Goal: Transaction & Acquisition: Purchase product/service

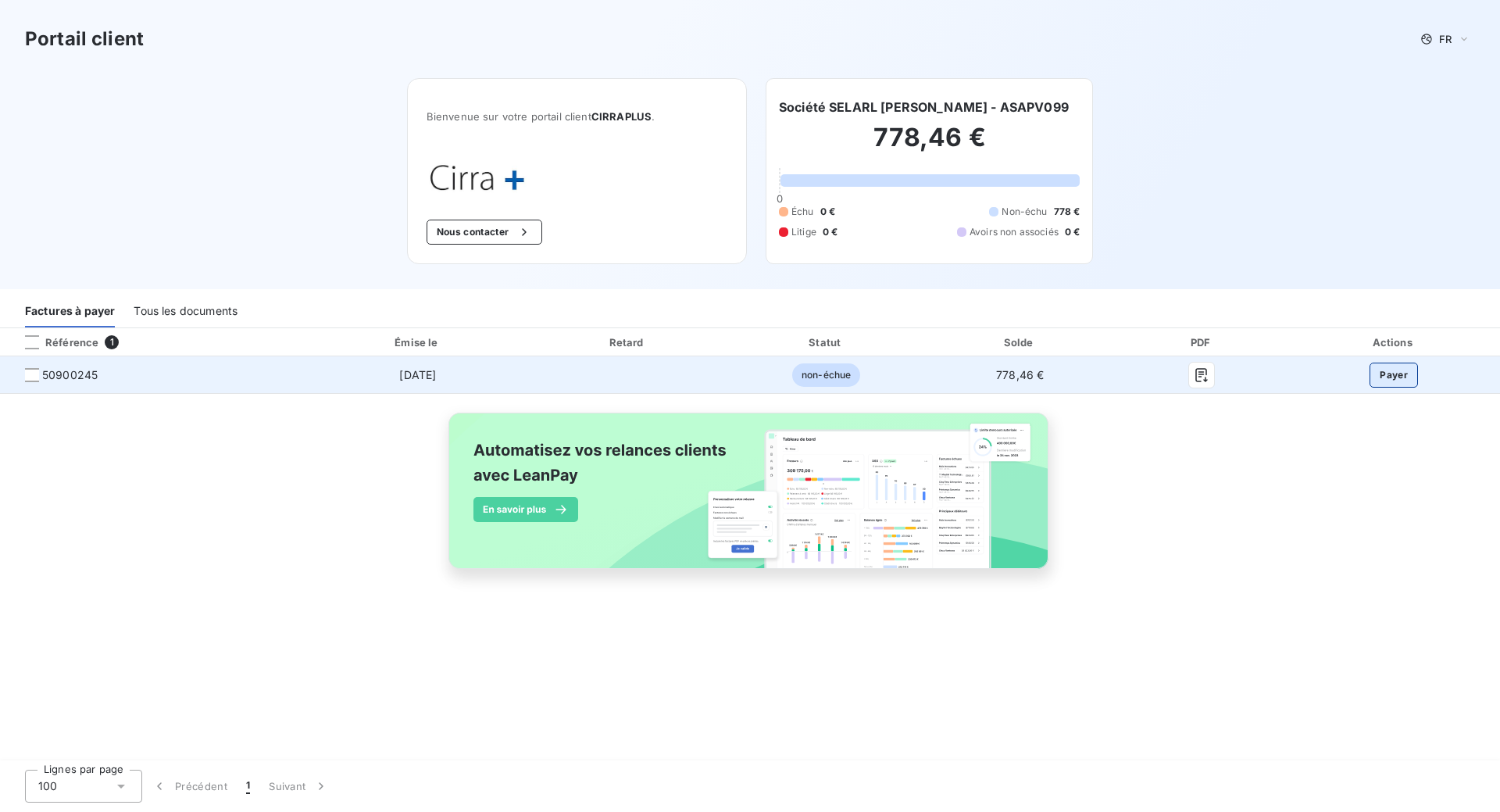
click at [1396, 374] on button "Payer" at bounding box center [1393, 375] width 49 height 25
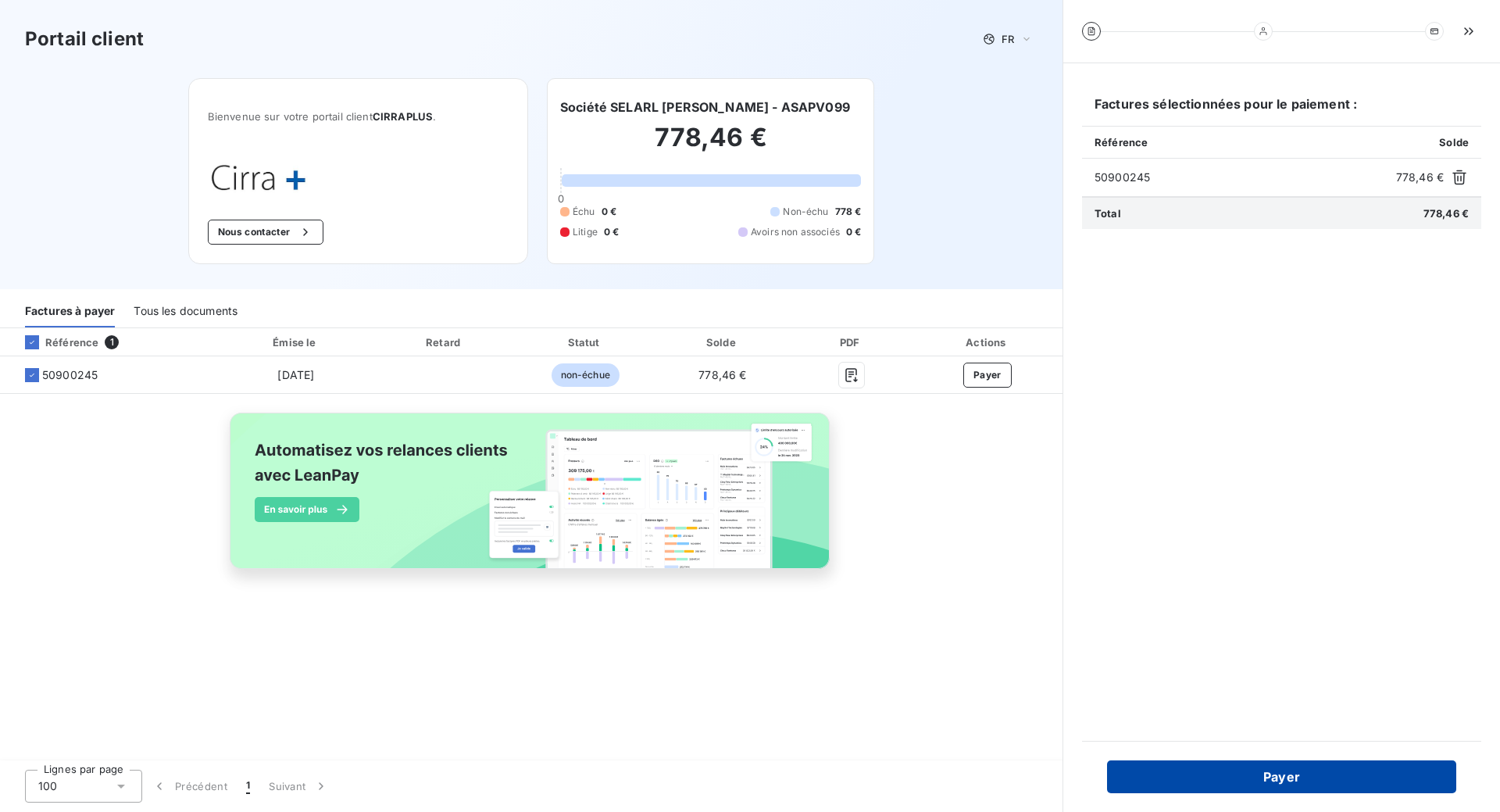
click at [1298, 786] on button "Payer" at bounding box center [1281, 776] width 349 height 33
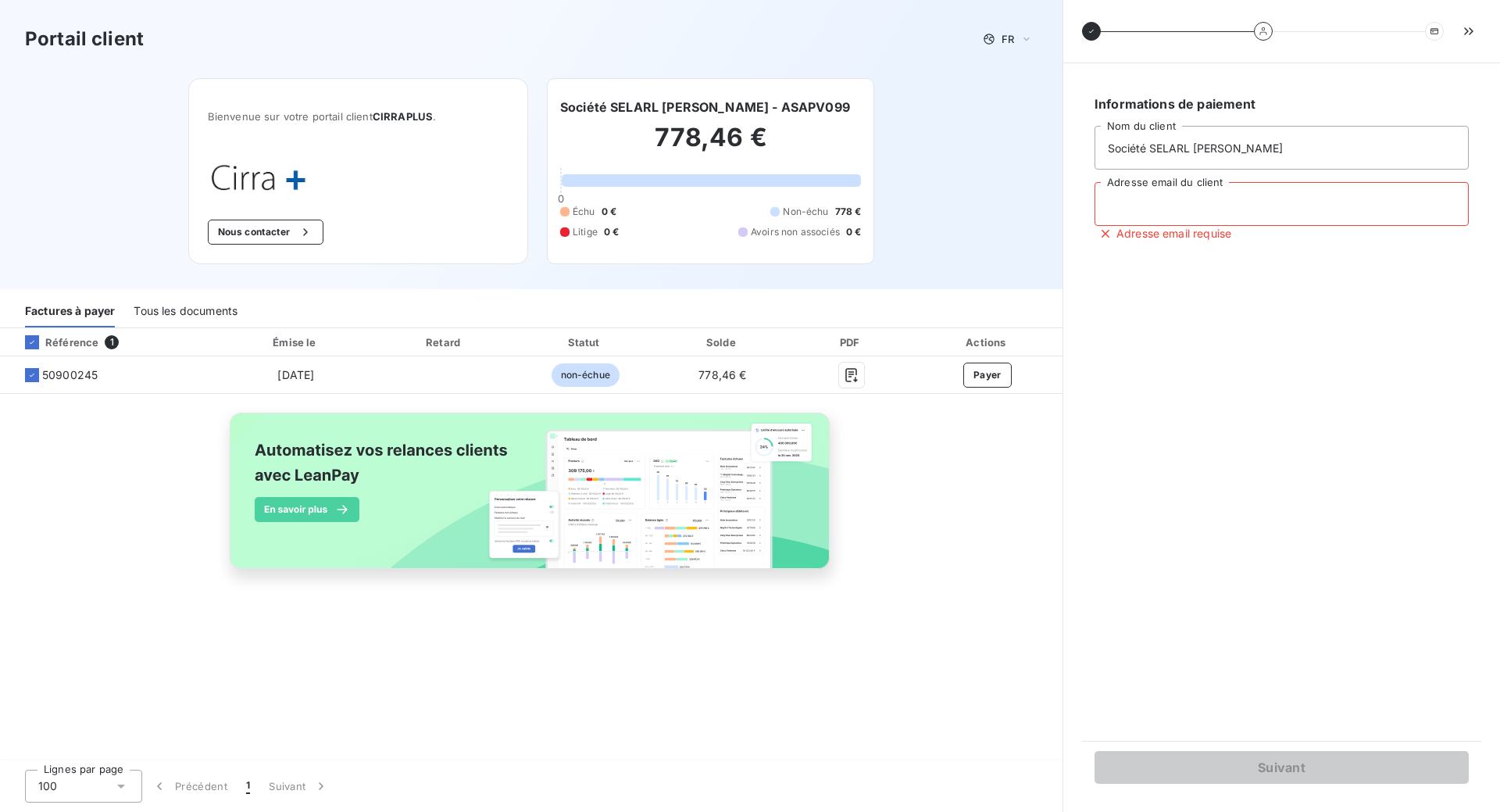
click at [1226, 208] on input "Adresse email du client" at bounding box center [1282, 204] width 375 height 44
type input "vetcoupvray@orange.fr"
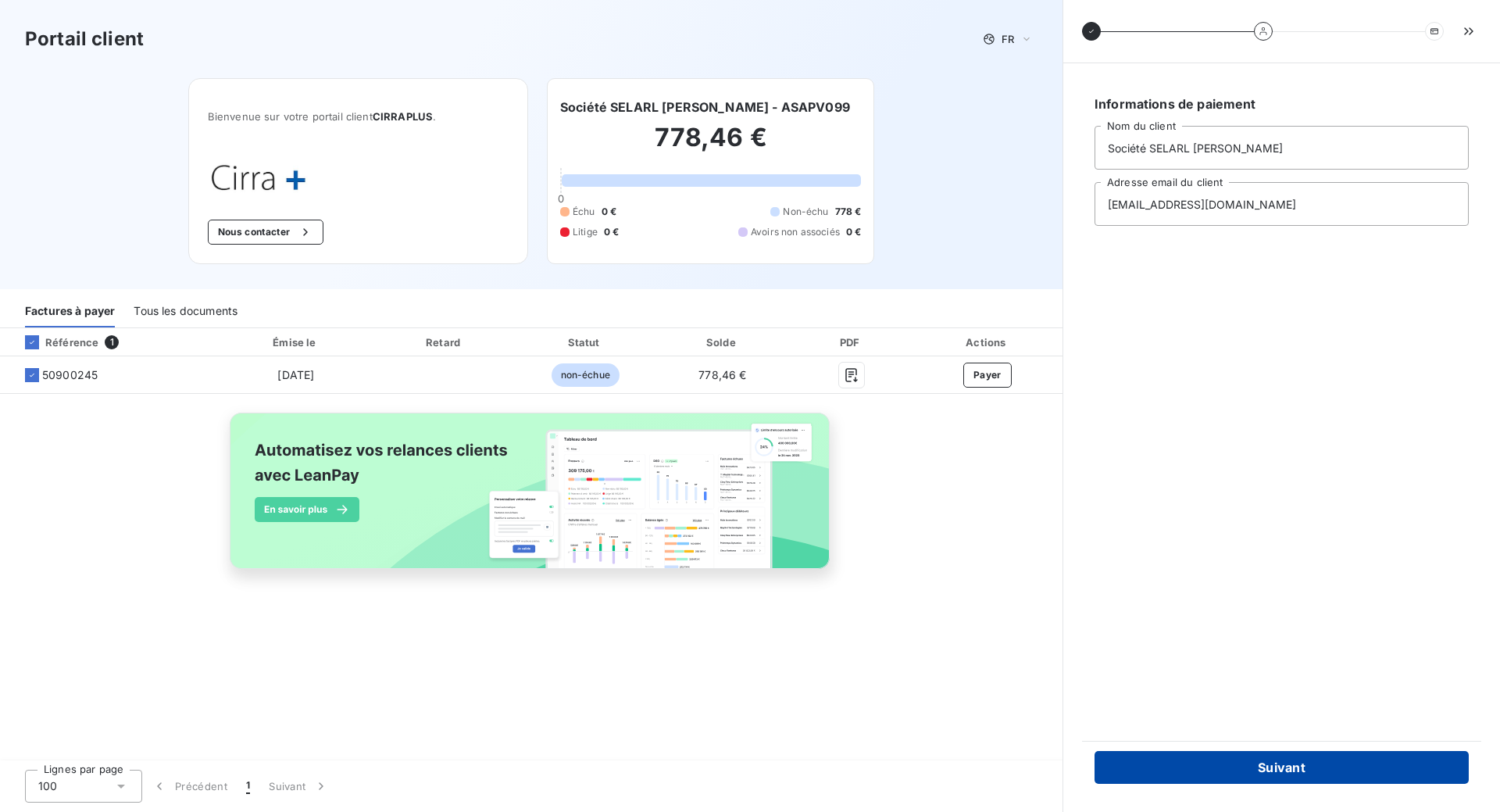
click at [1257, 781] on button "Suivant" at bounding box center [1282, 767] width 375 height 33
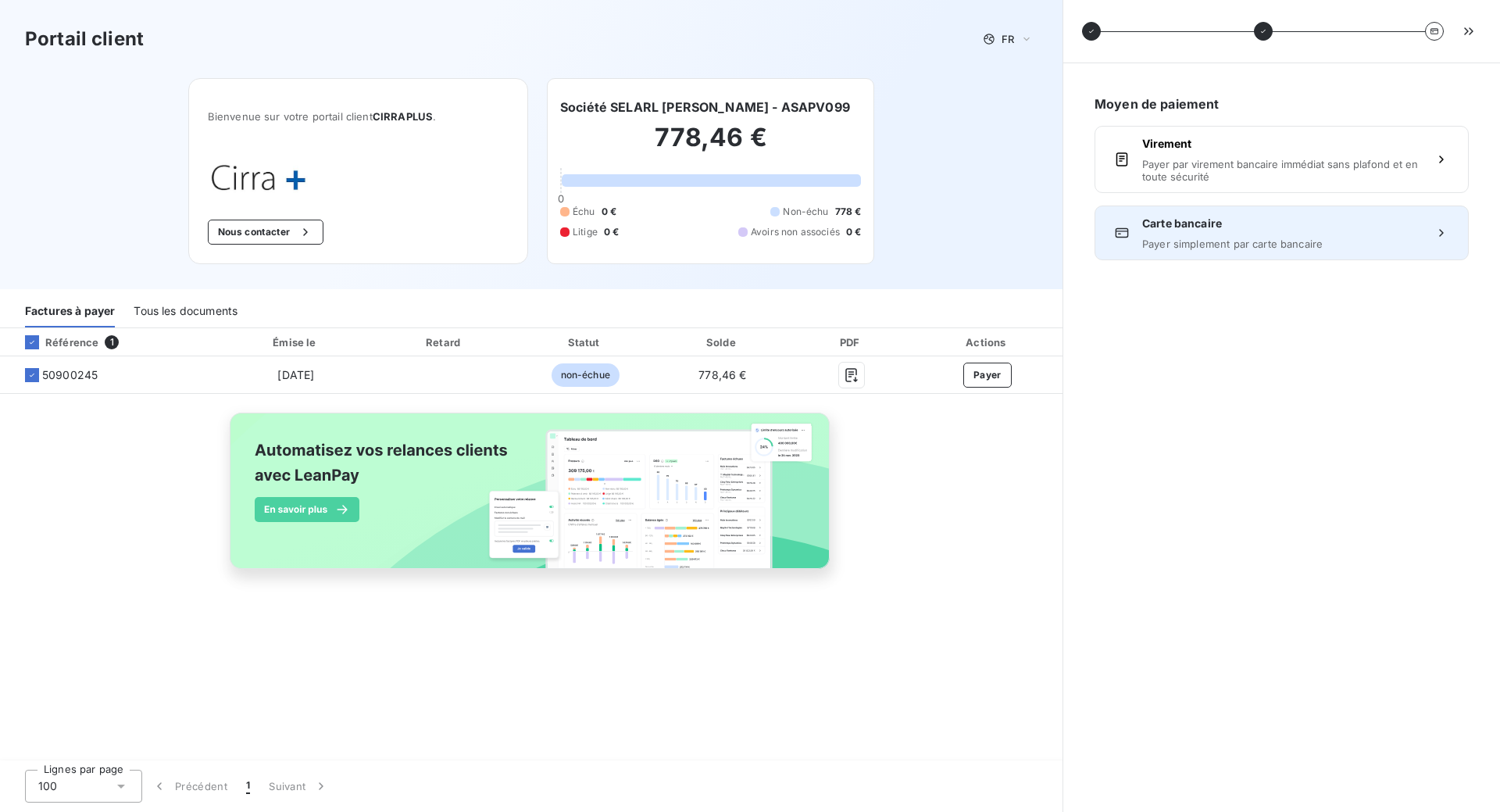
click at [1202, 230] on span "Carte bancaire" at bounding box center [1281, 223] width 279 height 16
